Goal: Information Seeking & Learning: Learn about a topic

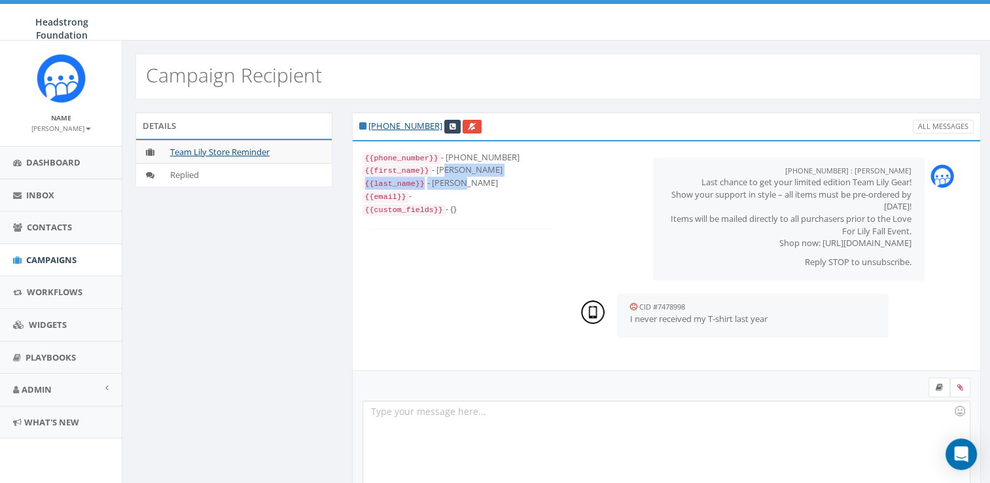
drag, startPoint x: 461, startPoint y: 181, endPoint x: 438, endPoint y: 168, distance: 25.8
click at [438, 168] on div "{{phone_number}} - [PHONE_NUMBER] {{first_name}} - [PERSON_NAME] {{last_name}} …" at bounding box center [457, 183] width 190 height 65
click at [441, 171] on div "{{first_name}} - [PERSON_NAME]" at bounding box center [457, 170] width 190 height 13
click at [408, 281] on div "{{phone_number}} - [PHONE_NUMBER] {{first_name}} - [PERSON_NAME] {{last_name}} …" at bounding box center [667, 255] width 648 height 229
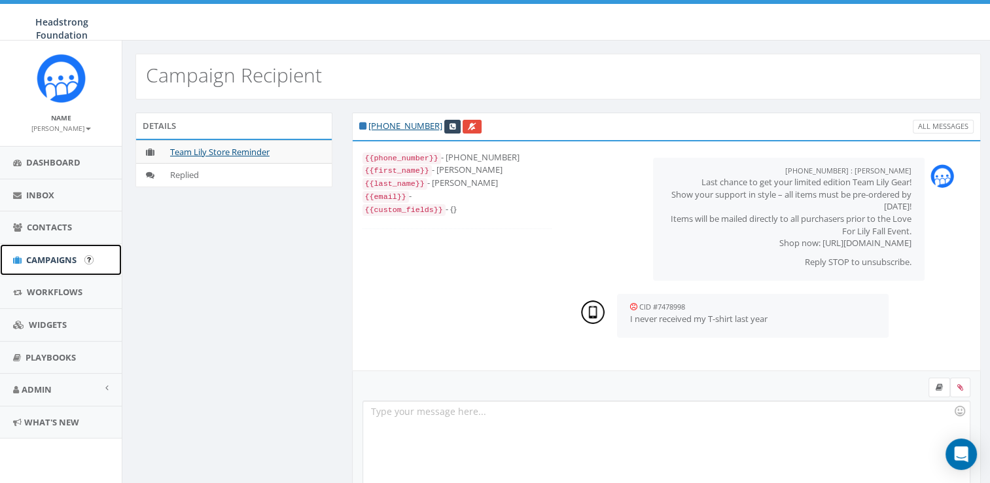
click at [48, 260] on span "Campaigns" at bounding box center [51, 260] width 50 height 12
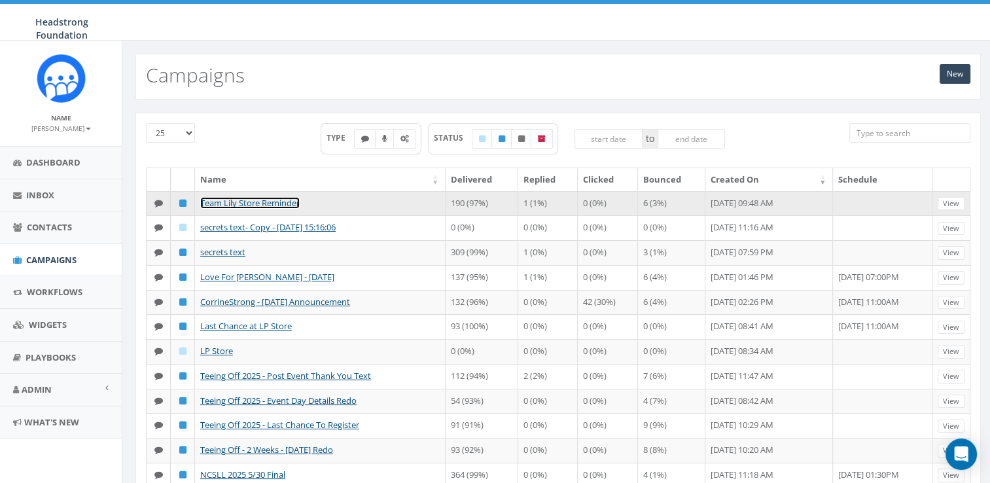
click at [274, 205] on link "Team Lily Store Reminder" at bounding box center [249, 203] width 99 height 12
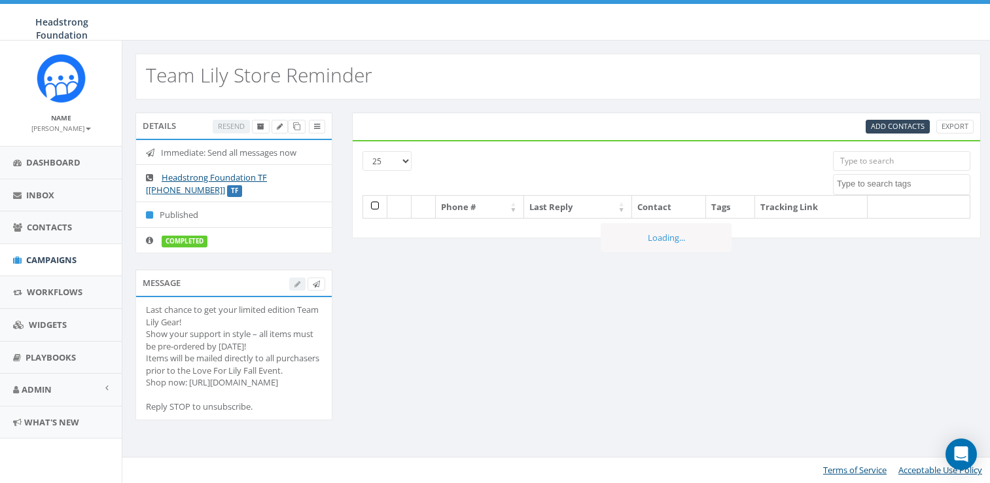
select select
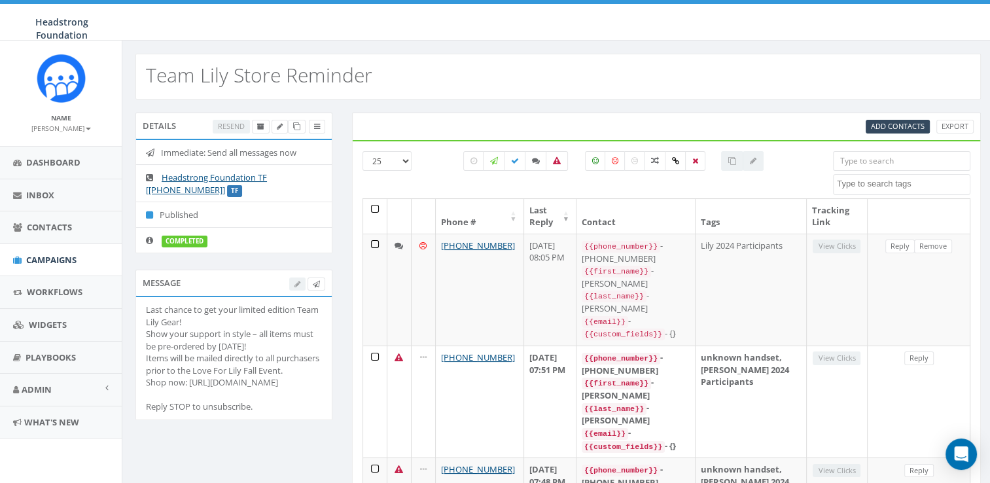
drag, startPoint x: 172, startPoint y: 419, endPoint x: 141, endPoint y: 302, distance: 121.1
click at [141, 302] on li "Last chance to get your limited edition Team Lily Gear! Show your support in st…" at bounding box center [234, 358] width 196 height 122
copy div "Last chance to get your limited edition Team Lily Gear! Show your support in st…"
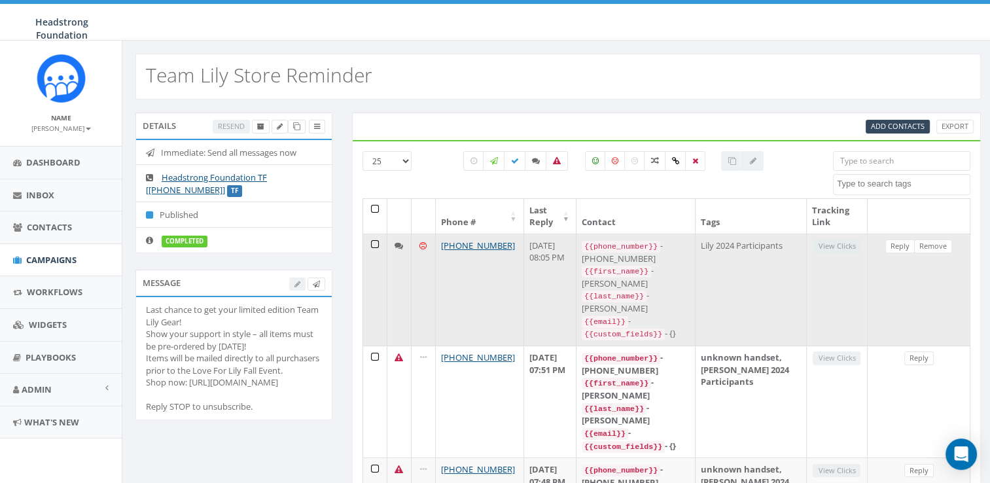
click at [422, 245] on icon at bounding box center [422, 245] width 7 height 9
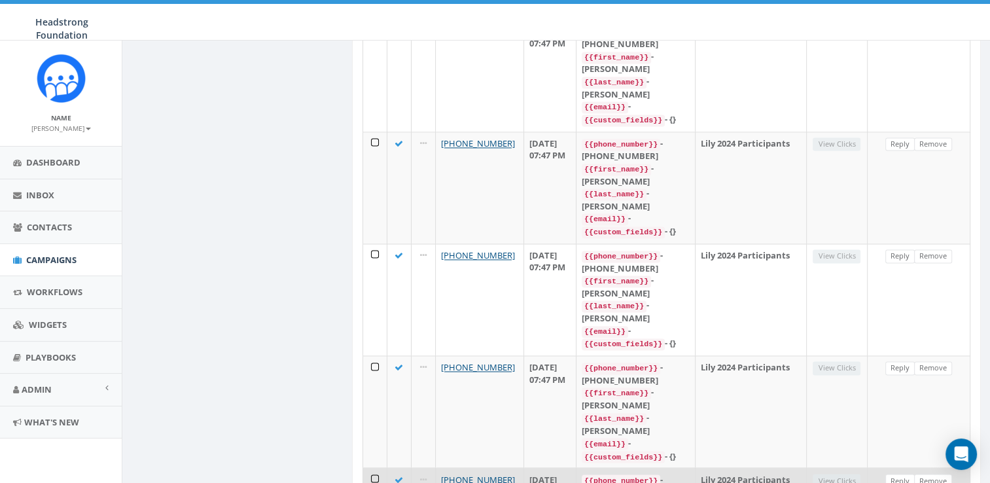
scroll to position [2058, 0]
